Goal: Information Seeking & Learning: Learn about a topic

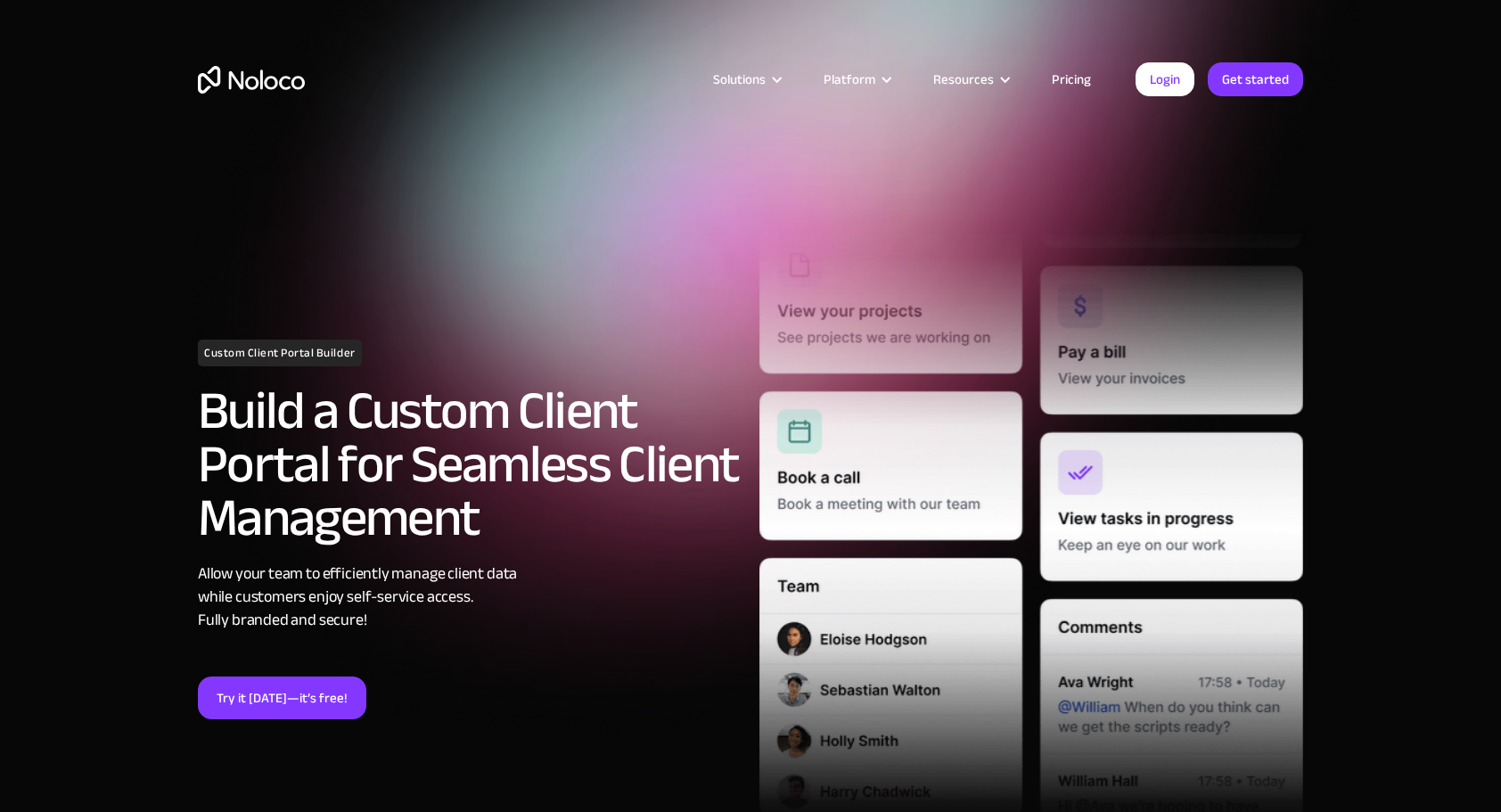
click at [1067, 72] on link "Pricing" at bounding box center [1072, 79] width 84 height 23
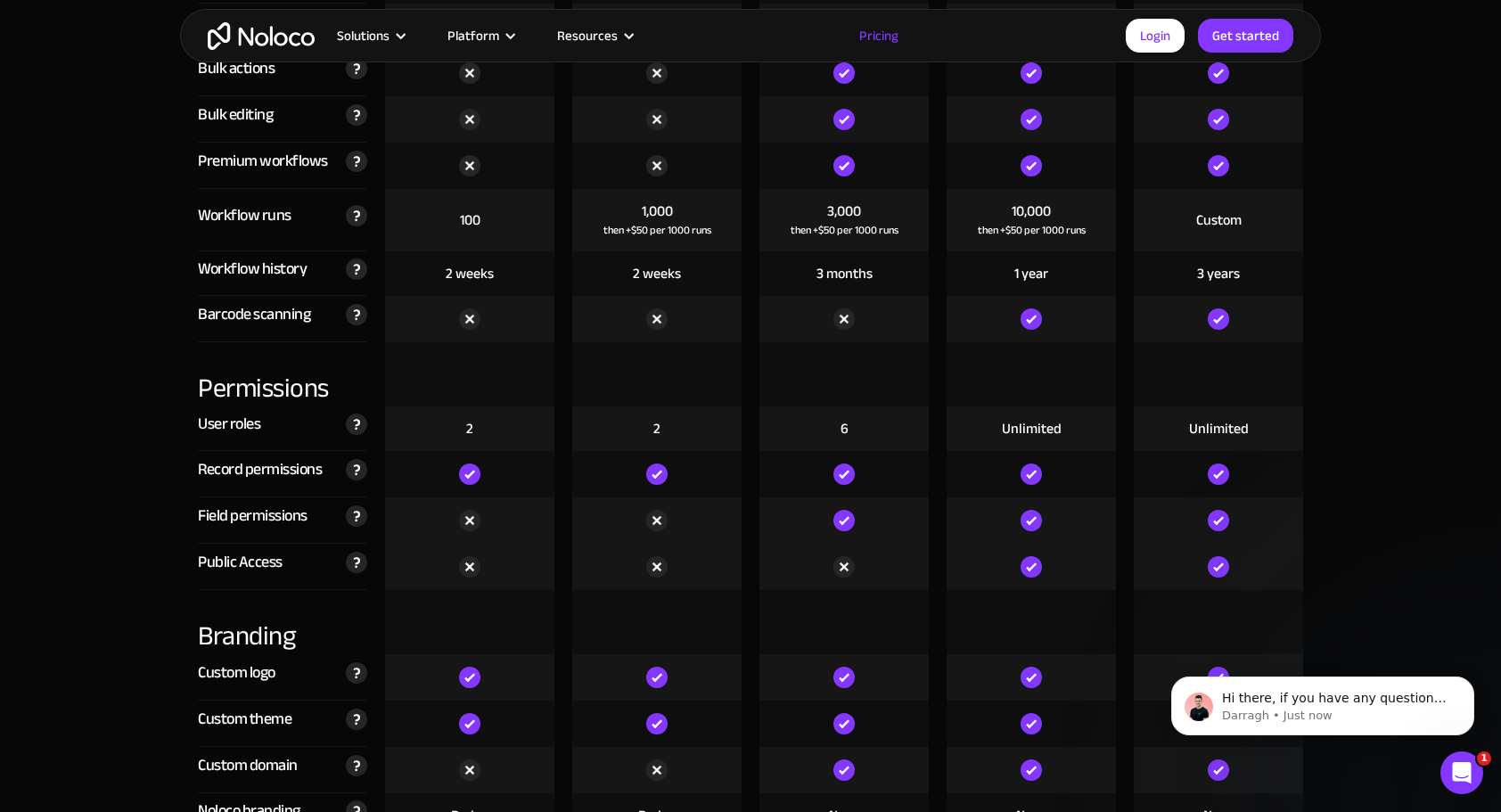
scroll to position [3764, 0]
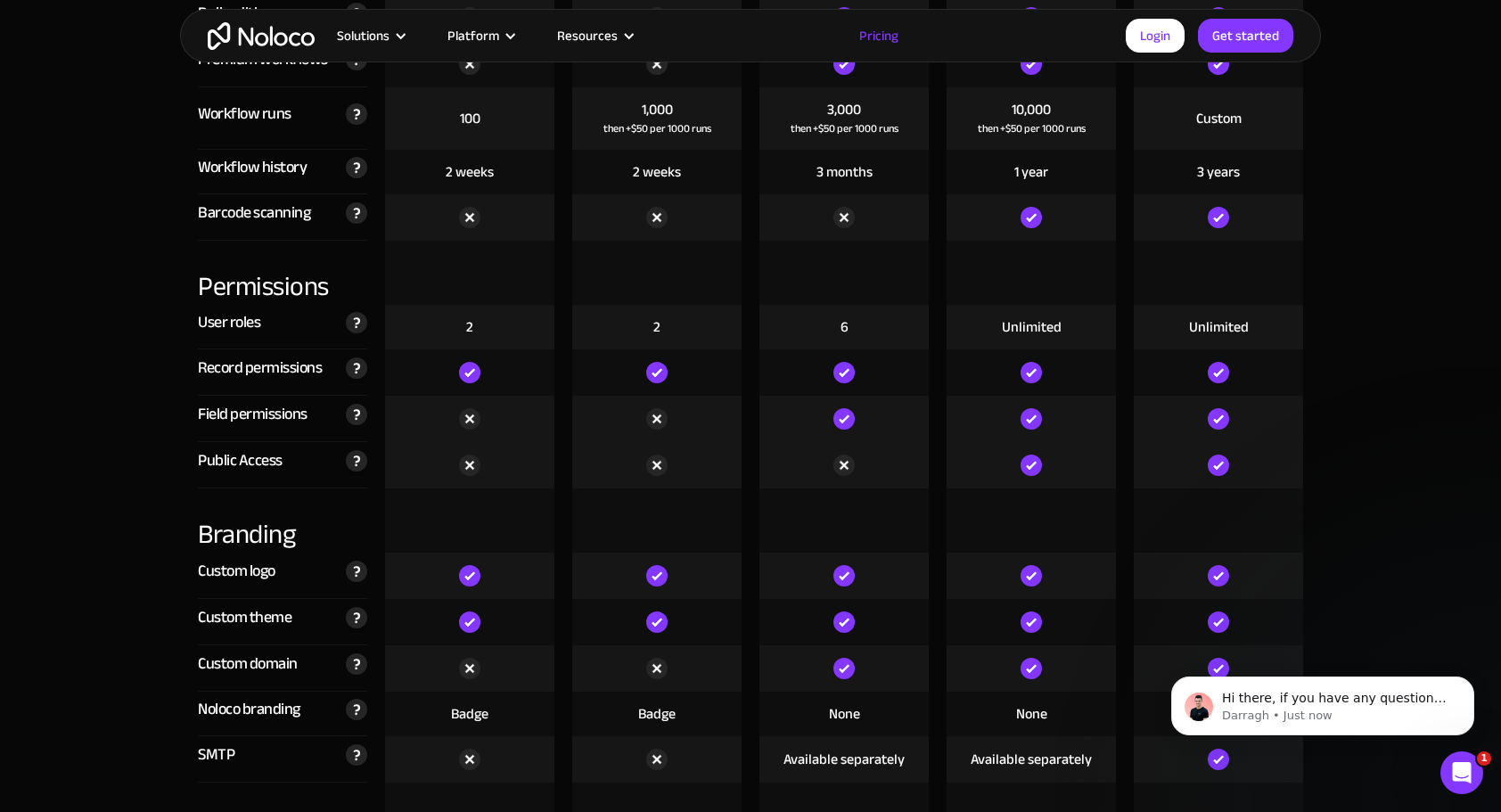
click at [260, 33] on img "home" at bounding box center [261, 36] width 107 height 28
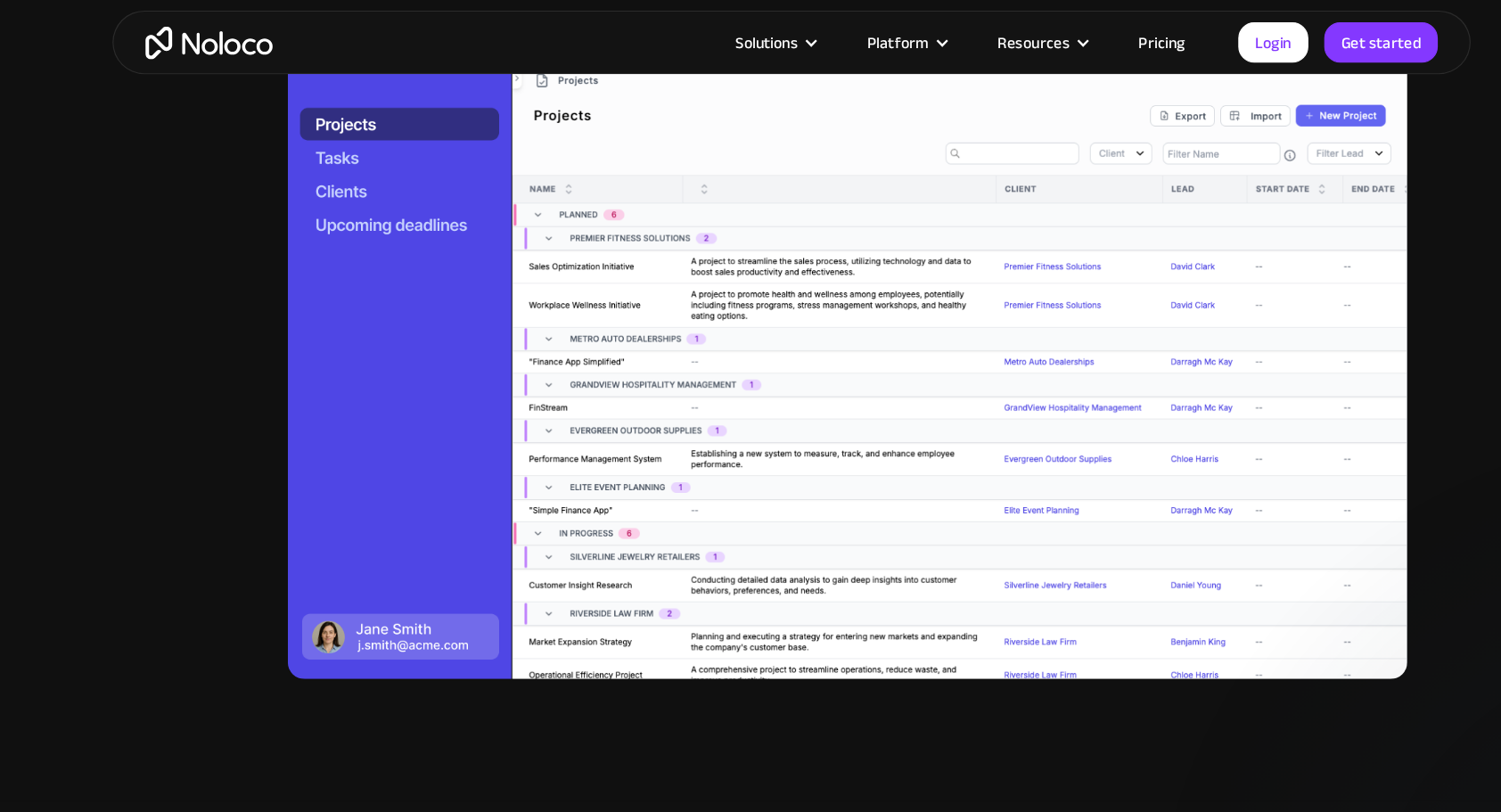
scroll to position [2011, 0]
click at [394, 166] on img at bounding box center [797, 307] width 941 height 528
click at [380, 157] on img at bounding box center [797, 307] width 941 height 528
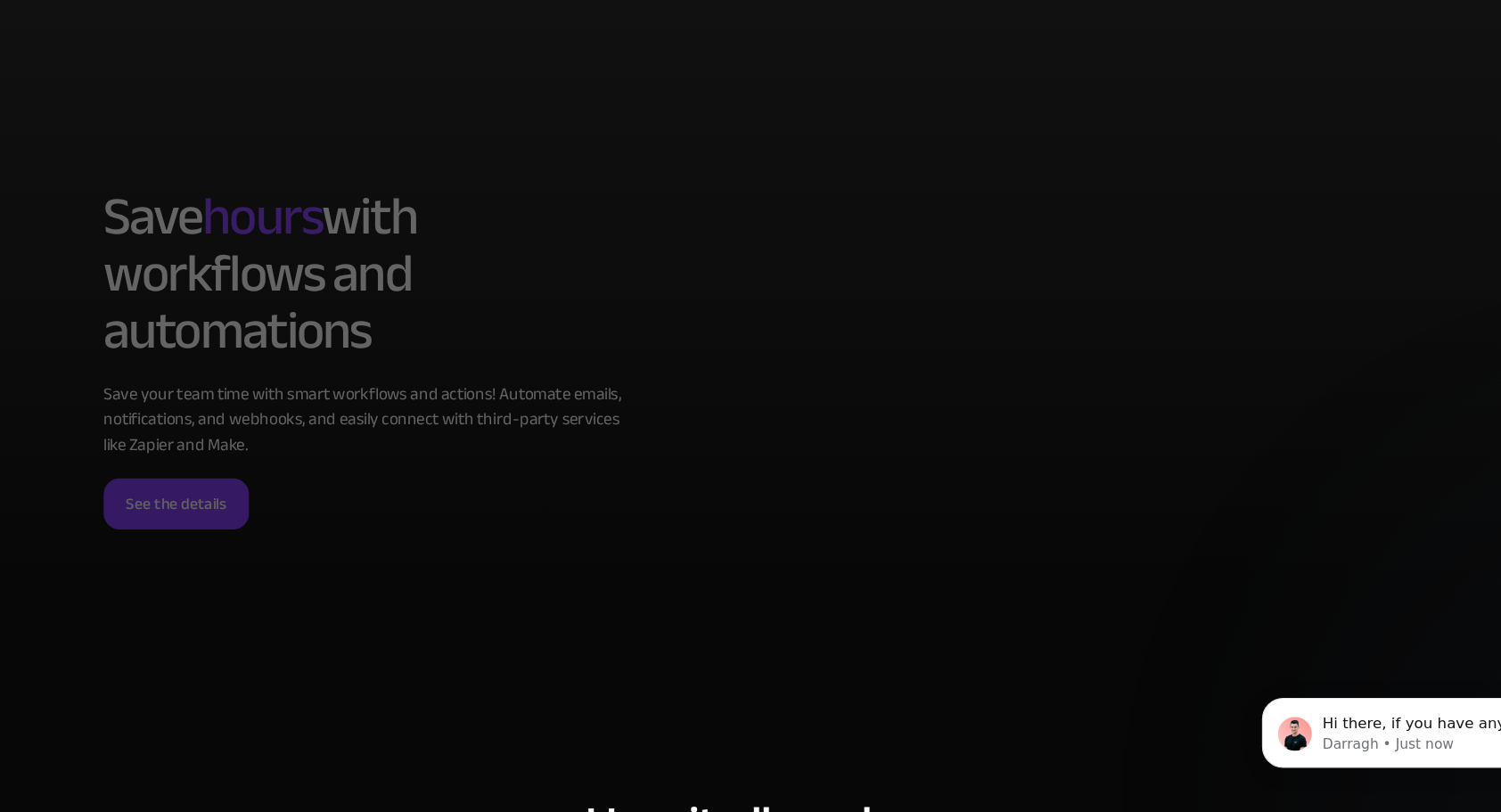
scroll to position [5503, 0]
